Goal: Use online tool/utility

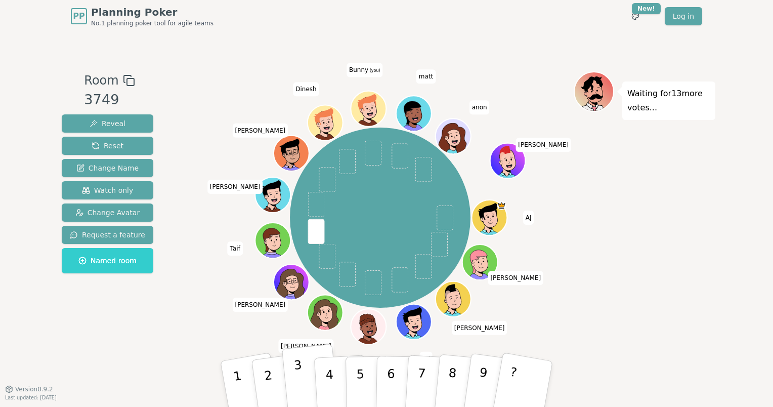
click at [306, 367] on button "3" at bounding box center [311, 384] width 58 height 80
click at [307, 381] on button "3" at bounding box center [311, 384] width 58 height 80
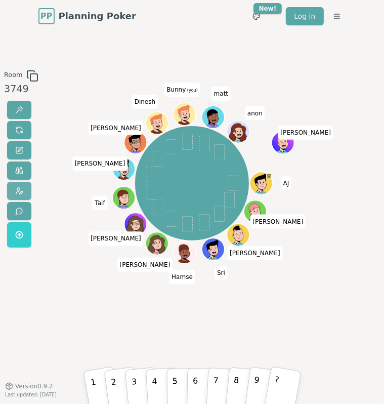
click at [19, 191] on span at bounding box center [19, 191] width 8 height 8
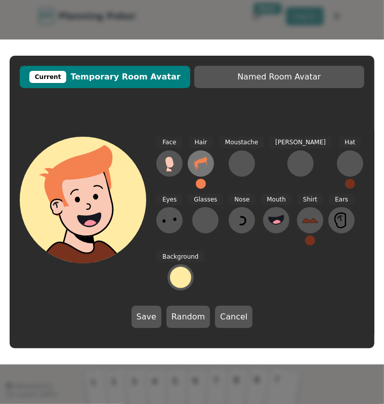
click at [199, 161] on icon at bounding box center [200, 163] width 13 height 13
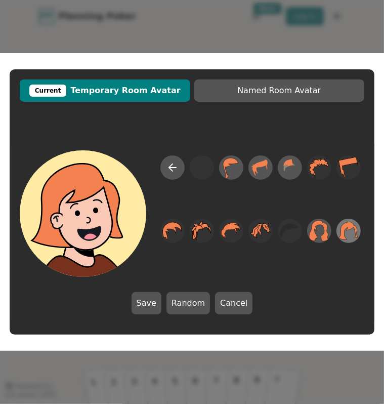
click at [345, 231] on icon at bounding box center [349, 231] width 20 height 23
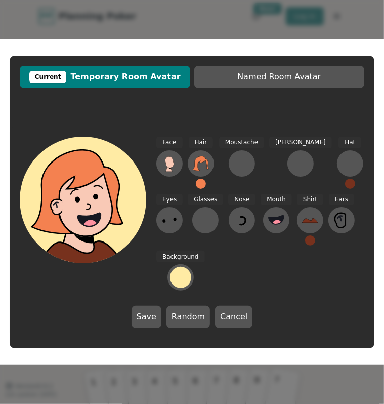
click at [200, 181] on button at bounding box center [201, 184] width 10 height 10
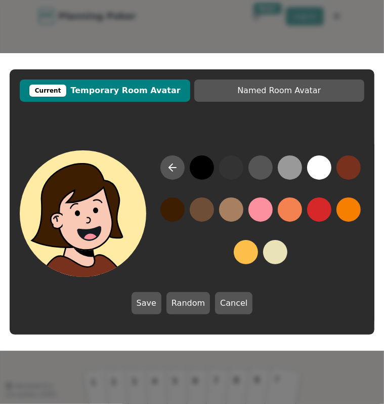
click at [175, 205] on button at bounding box center [172, 209] width 24 height 24
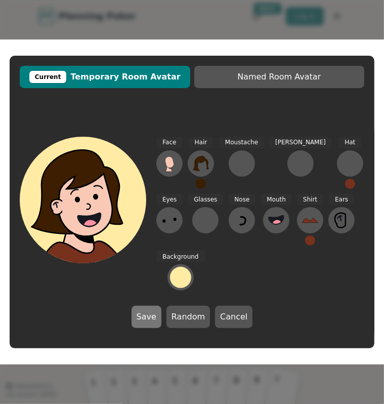
click at [146, 314] on button "Save" at bounding box center [147, 317] width 30 height 22
